Goal: Navigation & Orientation: Find specific page/section

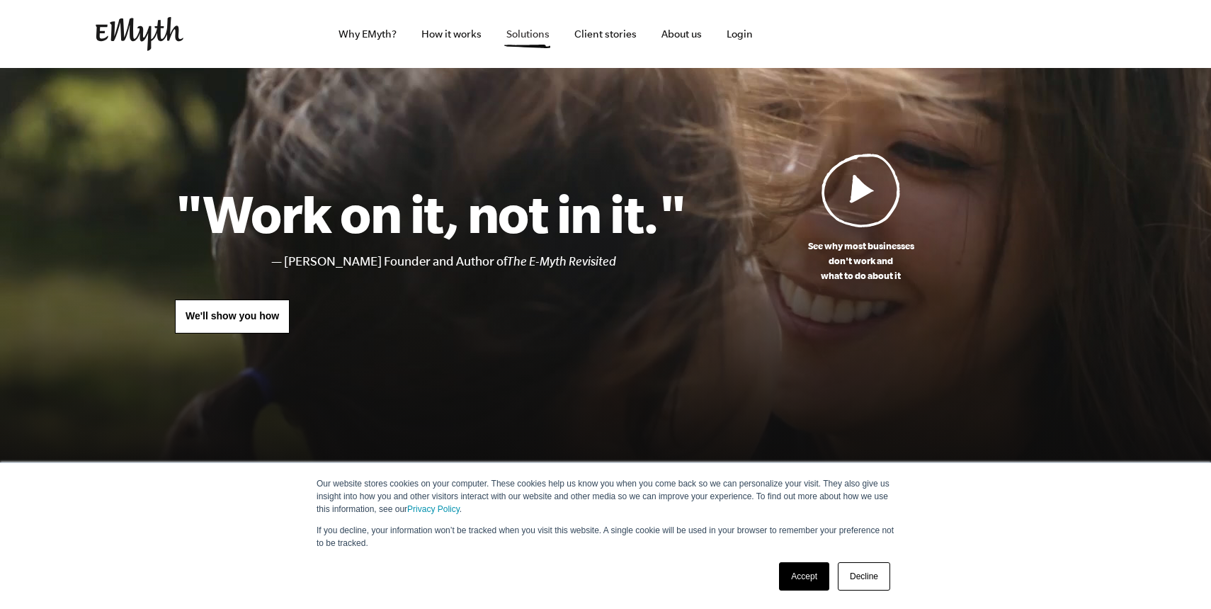
click at [529, 35] on link "Solutions" at bounding box center [528, 34] width 66 height 68
